Goal: Task Accomplishment & Management: Complete application form

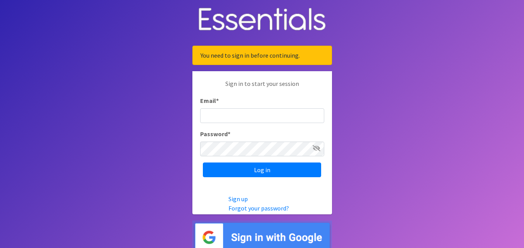
type input "[EMAIL_ADDRESS][DOMAIN_NAME]"
click at [264, 116] on input "[EMAIL_ADDRESS][DOMAIN_NAME]" at bounding box center [262, 116] width 124 height 15
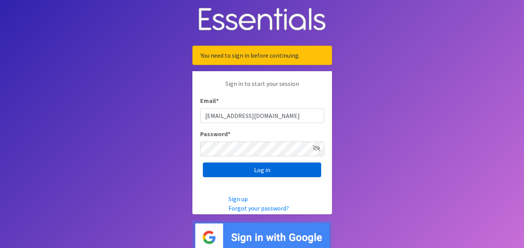
click at [229, 175] on input "Log in" at bounding box center [262, 170] width 118 height 15
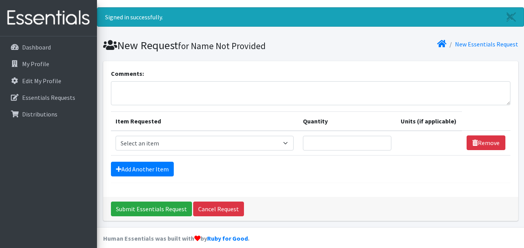
scroll to position [23, 0]
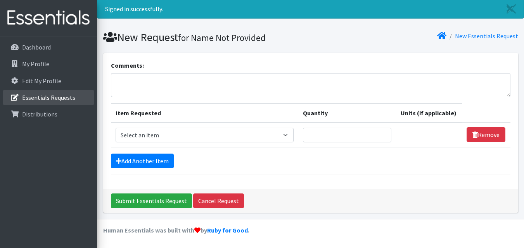
click at [49, 103] on link "Essentials Requests" at bounding box center [48, 98] width 91 height 16
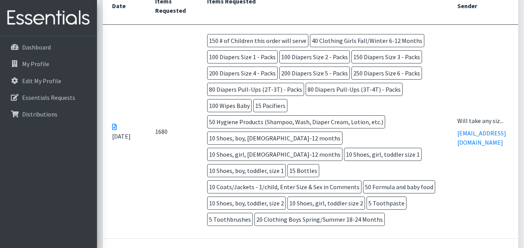
scroll to position [233, 0]
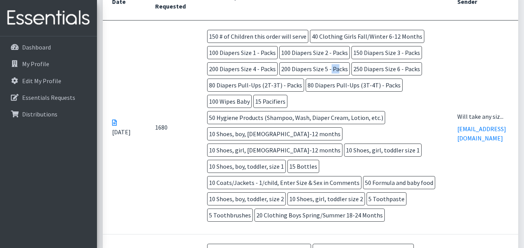
click at [294, 67] on span "200 Diapers Size 5 - Packs" at bounding box center [314, 68] width 71 height 13
click at [351, 67] on span "250 Diapers Size 6 - Packs" at bounding box center [386, 68] width 71 height 13
click at [231, 88] on span "80 Diapers Pull-Ups (2T-3T) - Packs" at bounding box center [255, 85] width 97 height 13
click at [226, 87] on span "80 Diapers Pull-Ups (2T-3T) - Packs" at bounding box center [255, 85] width 97 height 13
click at [316, 82] on span "80 Diapers Pull-Ups (3T-4T) - Packs" at bounding box center [353, 85] width 97 height 13
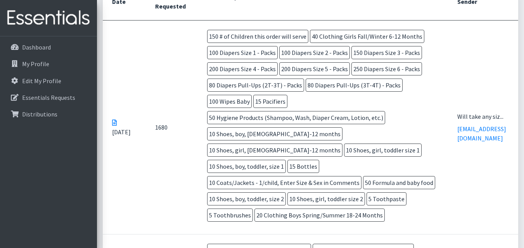
drag, startPoint x: 219, startPoint y: 104, endPoint x: 239, endPoint y: 101, distance: 20.3
click at [239, 101] on span "100 Wipes Baby" at bounding box center [229, 101] width 45 height 13
click at [277, 103] on span "15 Pacifiers" at bounding box center [270, 101] width 34 height 13
click at [222, 118] on span "50 Hygiene Products (Shampoo, Wash, Diaper Cream, Lotion, etc.)" at bounding box center [296, 117] width 178 height 13
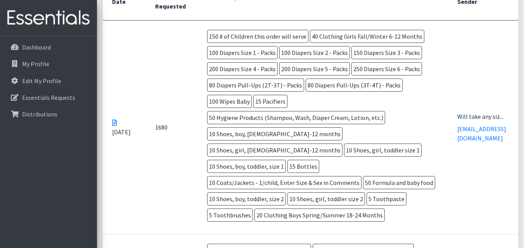
drag, startPoint x: 214, startPoint y: 120, endPoint x: 352, endPoint y: 114, distance: 138.5
click at [352, 114] on span "50 Hygiene Products (Shampoo, Wash, Diaper Cream, Lotion, etc.)" at bounding box center [296, 117] width 178 height 13
click at [353, 114] on span "50 Hygiene Products (Shampoo, Wash, Diaper Cream, Lotion, etc.)" at bounding box center [296, 117] width 178 height 13
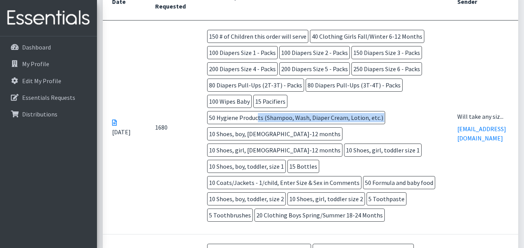
click at [353, 114] on span "50 Hygiene Products (Shampoo, Wash, Diaper Cream, Lotion, etc.)" at bounding box center [296, 117] width 178 height 13
click at [397, 122] on td "150 # of Children this order will serve 40 Clothing Girls Fall/Winter 6-12 Mont…" at bounding box center [323, 128] width 250 height 214
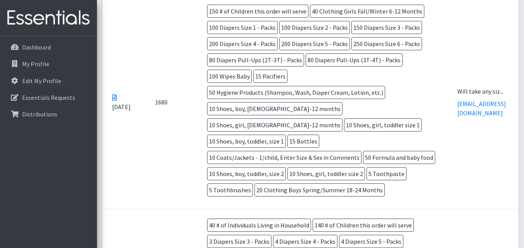
scroll to position [271, 0]
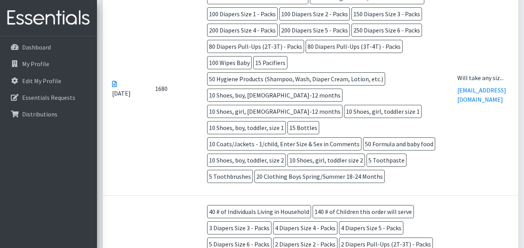
click at [295, 138] on span "10 Coats/Jackets - 1/child, Enter Size & Sex in Comments" at bounding box center [284, 144] width 154 height 13
click at [374, 154] on span "5 Toothpaste" at bounding box center [386, 160] width 40 height 13
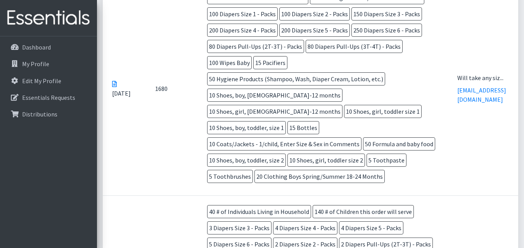
click at [374, 154] on span "5 Toothpaste" at bounding box center [386, 160] width 40 height 13
click at [416, 155] on td "150 # of Children this order will serve 40 Clothing Girls Fall/Winter 6-12 Mont…" at bounding box center [323, 89] width 250 height 214
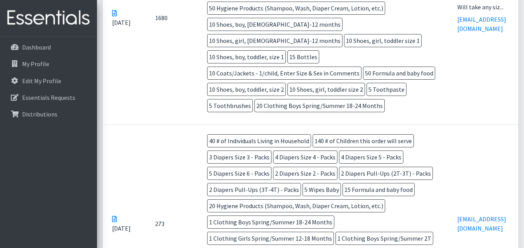
scroll to position [426, 0]
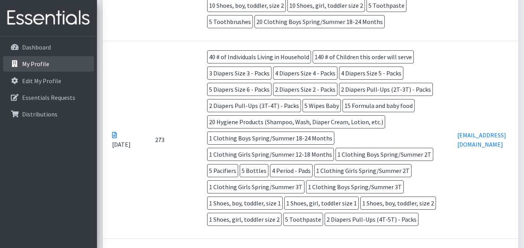
click at [47, 56] on link "My Profile" at bounding box center [48, 64] width 91 height 16
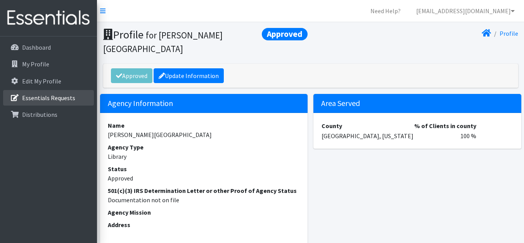
click at [69, 93] on link "Essentials Requests" at bounding box center [48, 98] width 91 height 16
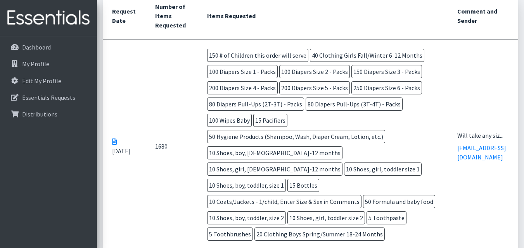
scroll to position [233, 0]
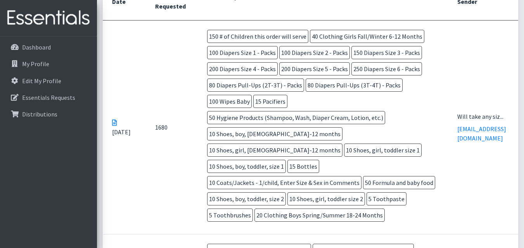
click at [283, 88] on span "80 Diapers Pull-Ups (2T-3T) - Packs" at bounding box center [255, 85] width 97 height 13
click at [286, 88] on span "80 Diapers Pull-Ups (2T-3T) - Packs" at bounding box center [255, 85] width 97 height 13
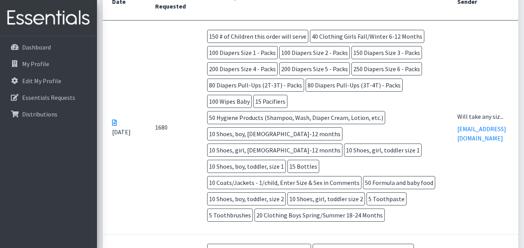
click at [288, 88] on span "80 Diapers Pull-Ups (2T-3T) - Packs" at bounding box center [255, 85] width 97 height 13
click at [316, 96] on td "150 # of Children this order will serve 40 Clothing Girls Fall/Winter 6-12 Mont…" at bounding box center [323, 128] width 250 height 214
drag, startPoint x: 262, startPoint y: 55, endPoint x: 318, endPoint y: 61, distance: 55.8
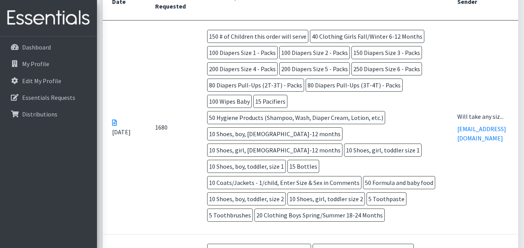
click at [316, 61] on td "150 # of Children this order will serve 40 Clothing Girls Fall/Winter 6-12 Mont…" at bounding box center [323, 128] width 250 height 214
click at [318, 61] on td "150 # of Children this order will serve 40 Clothing Girls Fall/Winter 6-12 Mont…" at bounding box center [323, 128] width 250 height 214
drag, startPoint x: 372, startPoint y: 81, endPoint x: 355, endPoint y: 56, distance: 30.4
click at [355, 56] on td "150 # of Children this order will serve 40 Clothing Girls Fall/Winter 6-12 Mont…" at bounding box center [323, 128] width 250 height 214
click at [355, 56] on span "150 Diapers Size 3 - Packs" at bounding box center [386, 52] width 71 height 13
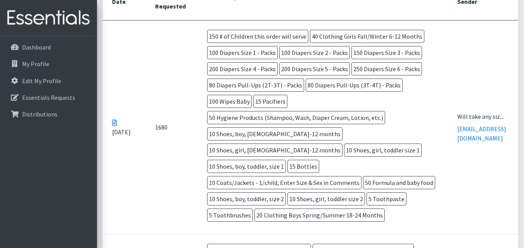
drag, startPoint x: 319, startPoint y: 136, endPoint x: 324, endPoint y: 143, distance: 8.1
click at [325, 143] on tr "Sep 10 2025 1680 150 # of Children this order will serve 40 Clothing Girls Fall…" at bounding box center [310, 127] width 415 height 214
click at [324, 143] on td "150 # of Children this order will serve 40 Clothing Girls Fall/Winter 6-12 Mont…" at bounding box center [323, 128] width 250 height 214
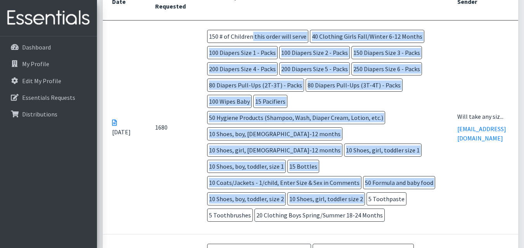
drag, startPoint x: 328, startPoint y: 159, endPoint x: 195, endPoint y: 40, distance: 179.0
click at [198, 40] on td "150 # of Children this order will serve 40 Clothing Girls Fall/Winter 6-12 Mont…" at bounding box center [323, 128] width 250 height 214
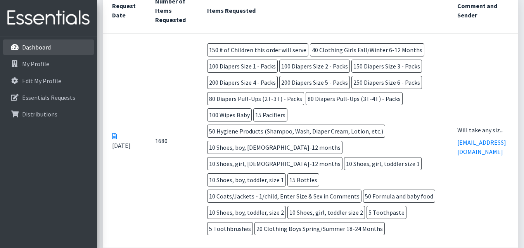
scroll to position [78, 0]
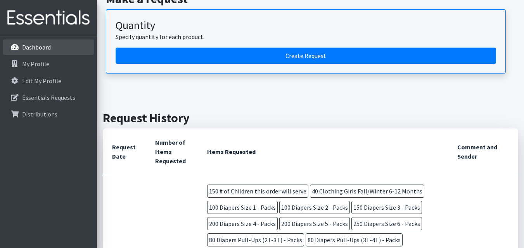
click at [47, 45] on p "Dashboard" at bounding box center [36, 47] width 29 height 8
